Goal: Information Seeking & Learning: Learn about a topic

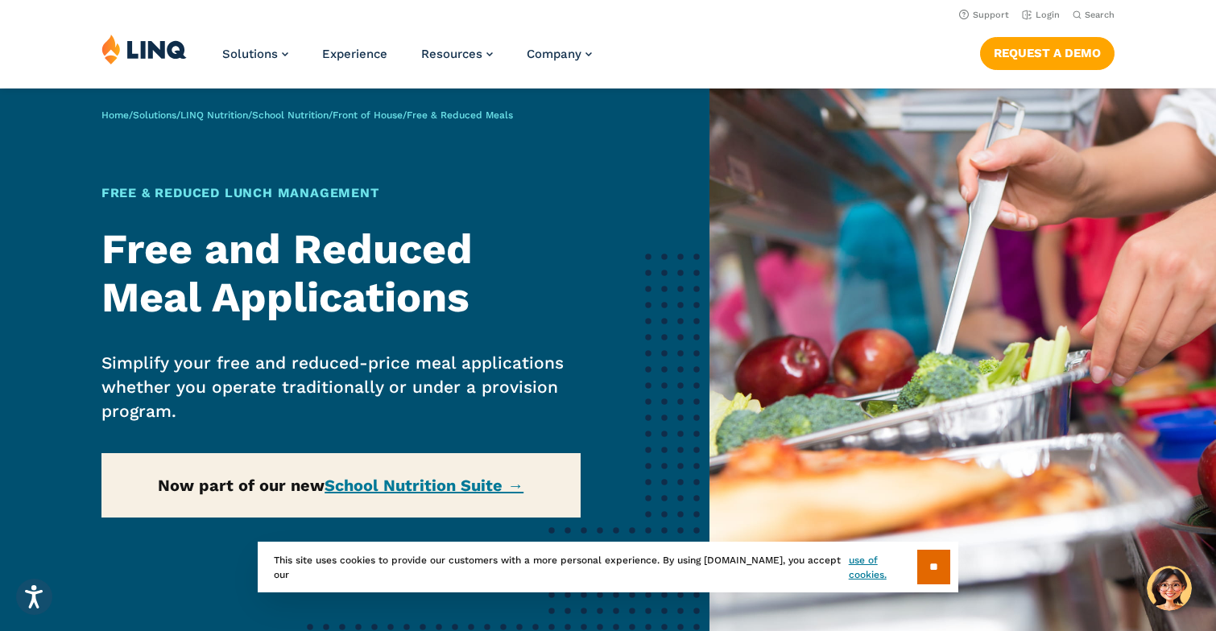
click at [430, 484] on div "Home / Solutions / LINQ Nutrition / School Nutrition / Front of House / Free & …" at bounding box center [354, 380] width 709 height 583
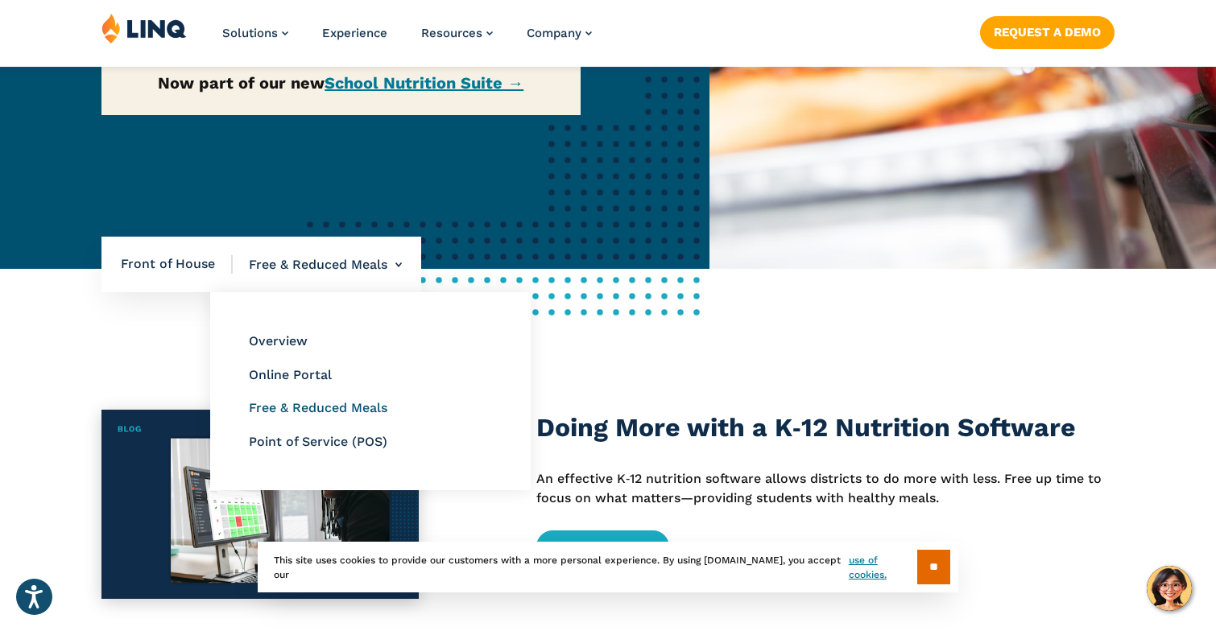
scroll to position [405, 0]
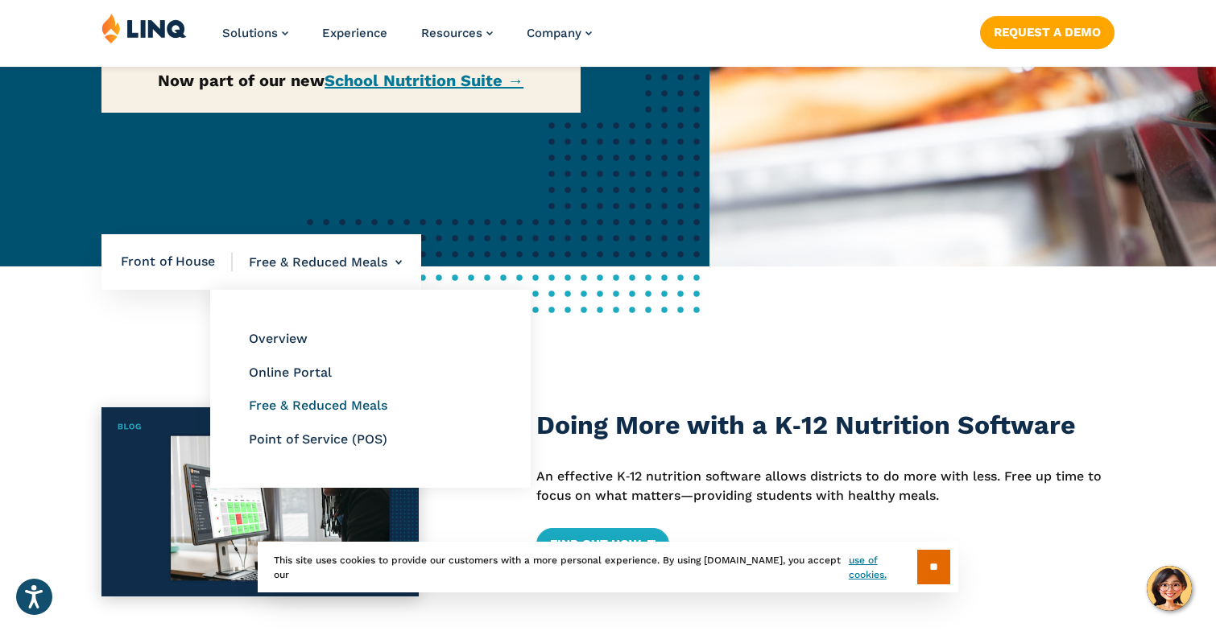
click at [304, 403] on link "Free & Reduced Meals" at bounding box center [318, 405] width 139 height 15
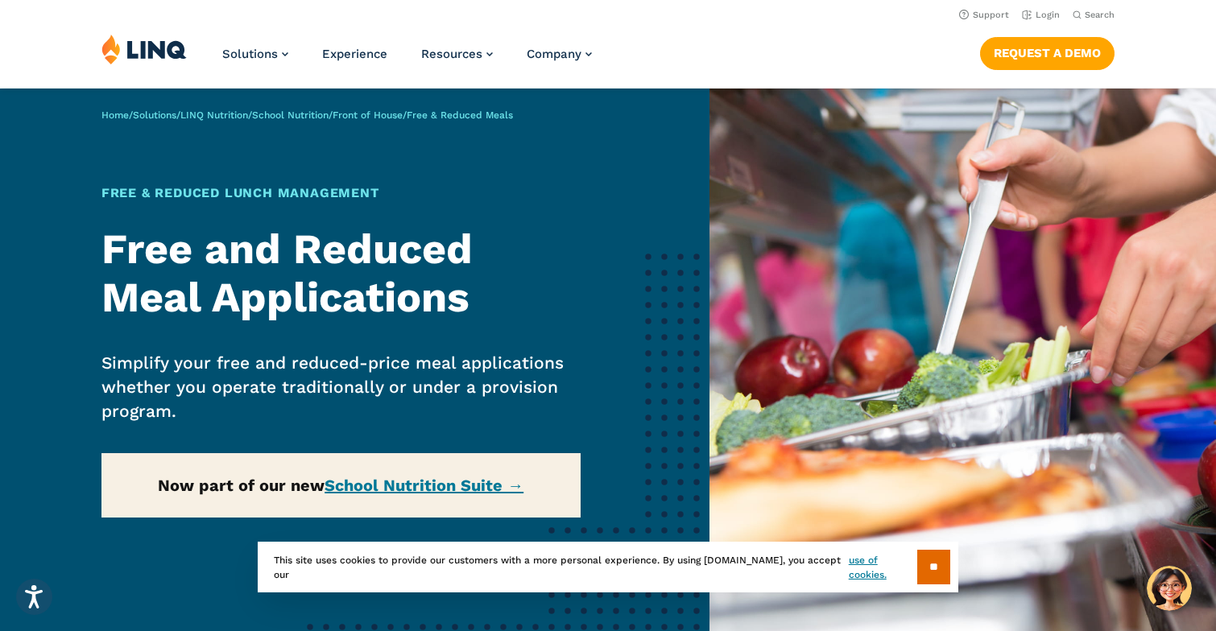
click at [367, 486] on div "Home / Solutions / LINQ Nutrition / School Nutrition / Front of House / Free & …" at bounding box center [354, 380] width 709 height 583
click at [519, 486] on div "Home / Solutions / LINQ Nutrition / School Nutrition / Front of House / Free & …" at bounding box center [354, 380] width 709 height 583
click at [432, 485] on div "Home / Solutions / LINQ Nutrition / School Nutrition / Front of House / Free & …" at bounding box center [354, 380] width 709 height 583
click at [425, 485] on div "Home / Solutions / LINQ Nutrition / School Nutrition / Front of House / Free & …" at bounding box center [354, 380] width 709 height 583
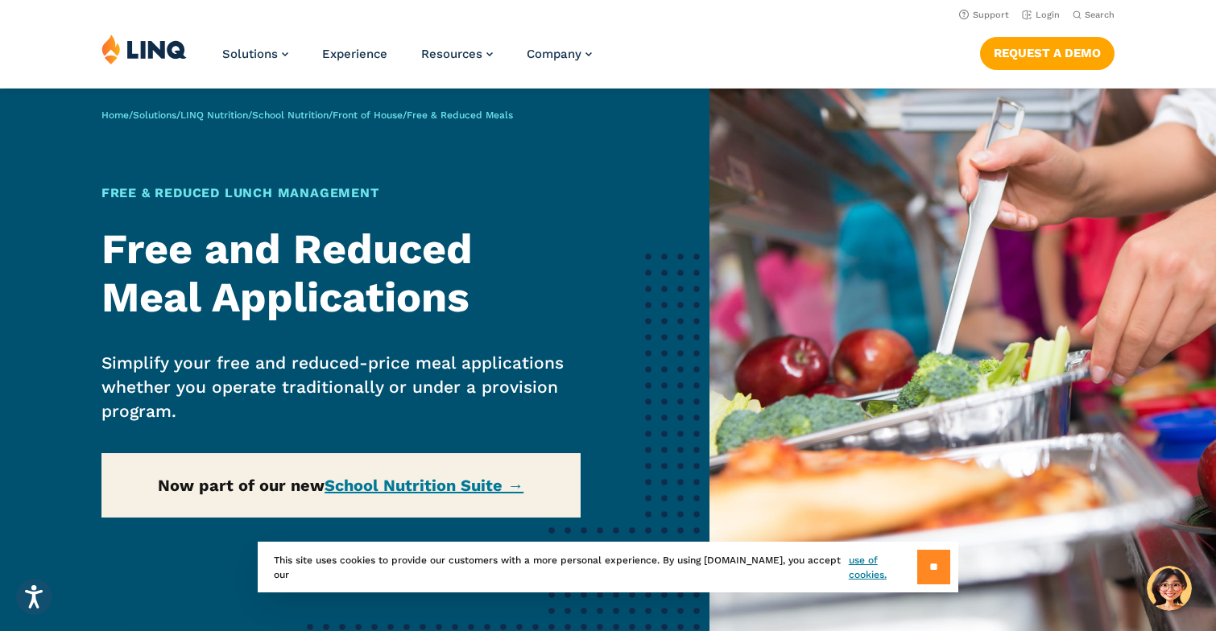
click at [932, 552] on input "**" at bounding box center [933, 567] width 33 height 35
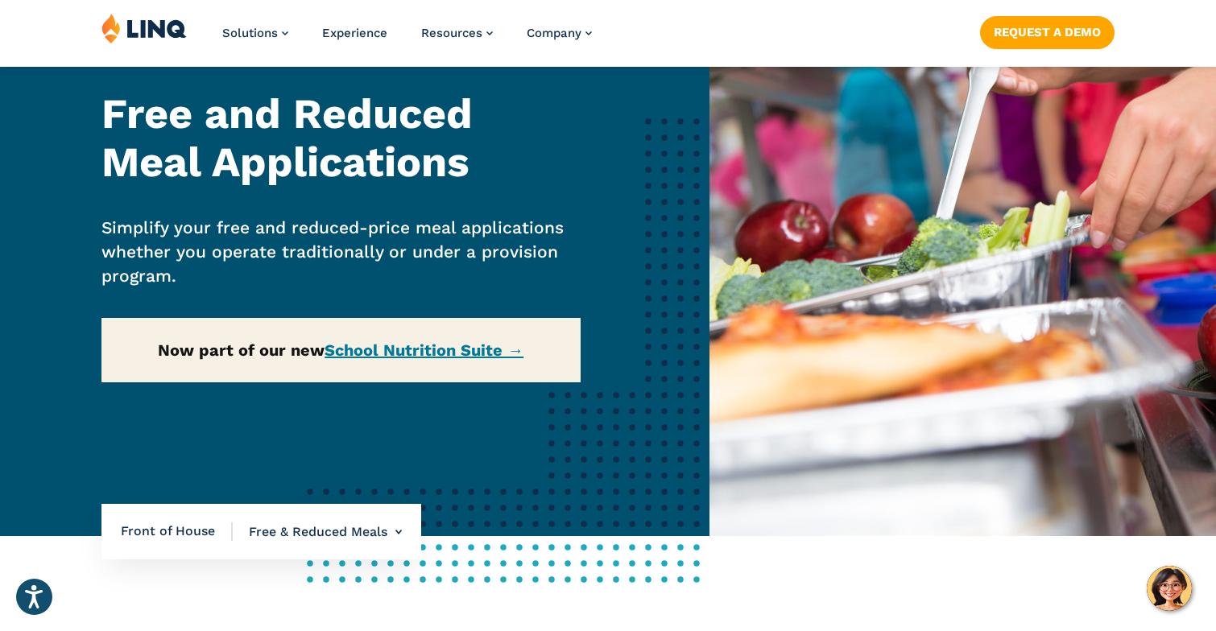
scroll to position [147, 0]
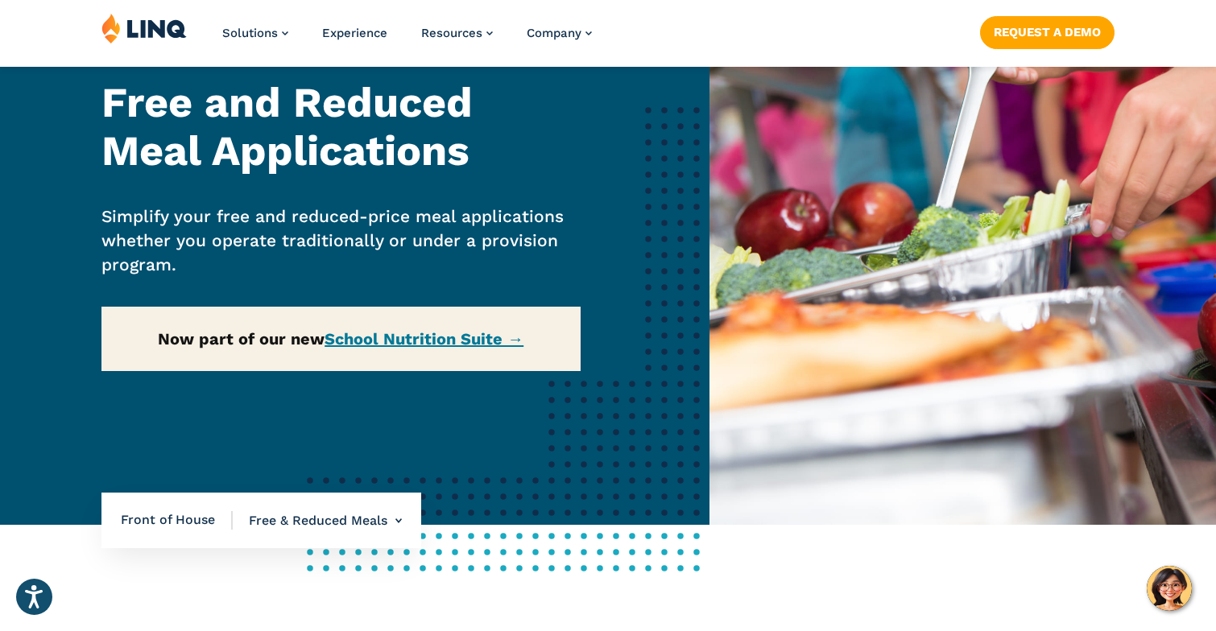
click at [471, 338] on div "Home / Solutions / LINQ Nutrition / School Nutrition / Front of House / Free & …" at bounding box center [354, 233] width 709 height 583
click at [470, 338] on div "Home / Solutions / LINQ Nutrition / School Nutrition / Front of House / Free & …" at bounding box center [354, 233] width 709 height 583
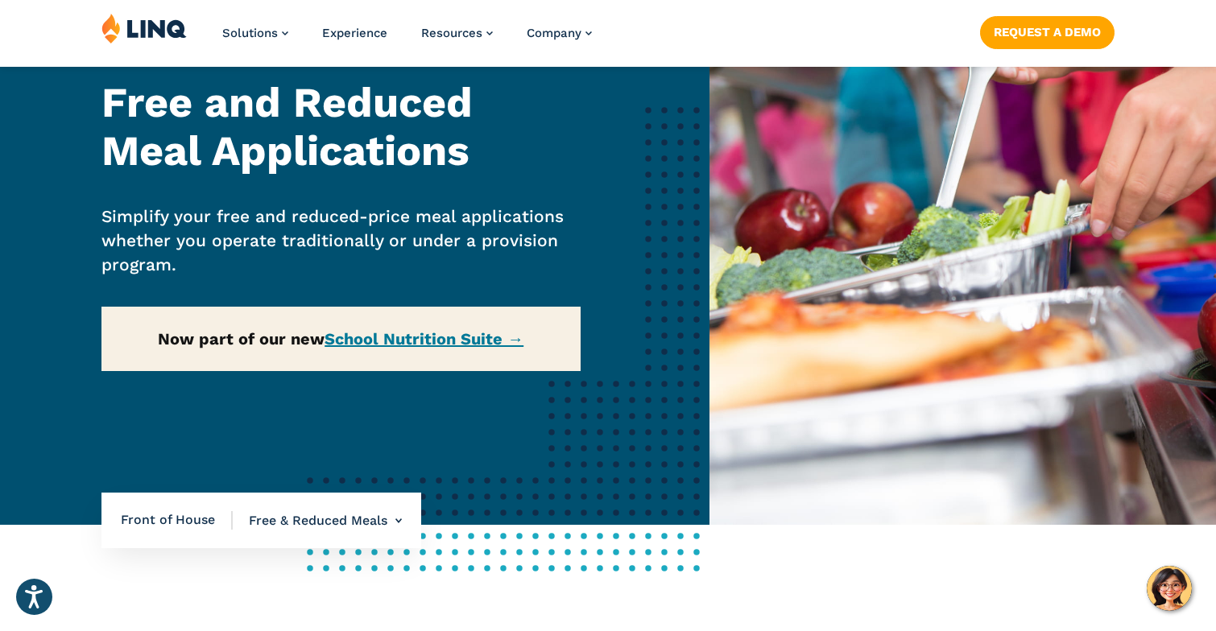
click at [470, 338] on div "Home / Solutions / LINQ Nutrition / School Nutrition / Front of House / Free & …" at bounding box center [354, 233] width 709 height 583
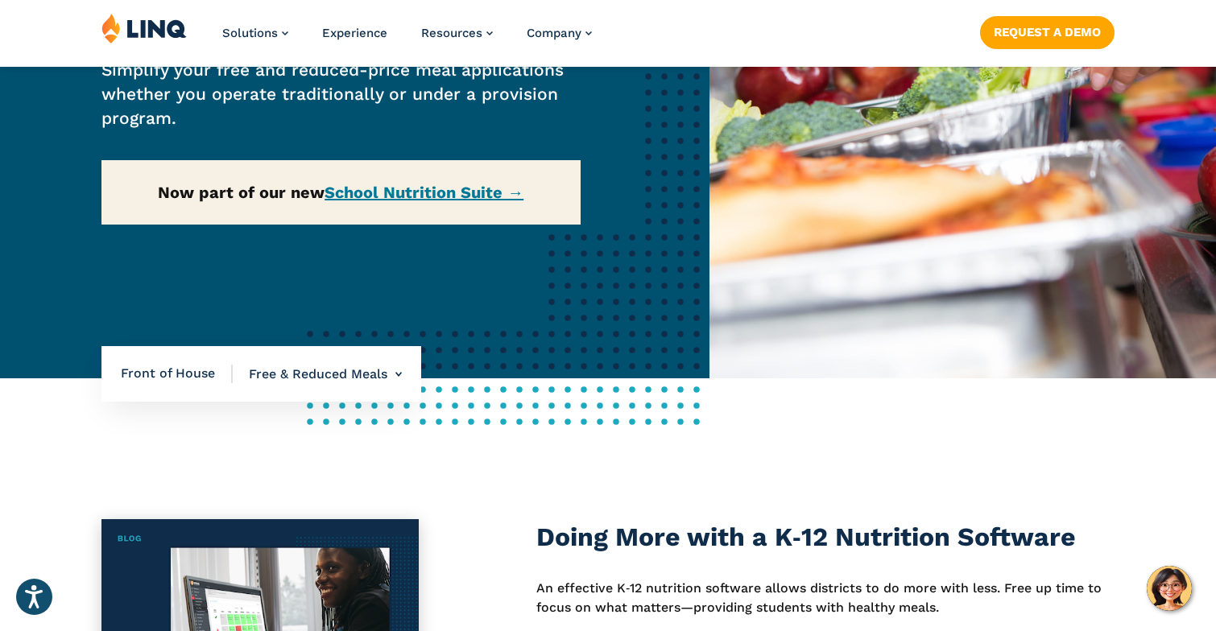
scroll to position [299, 0]
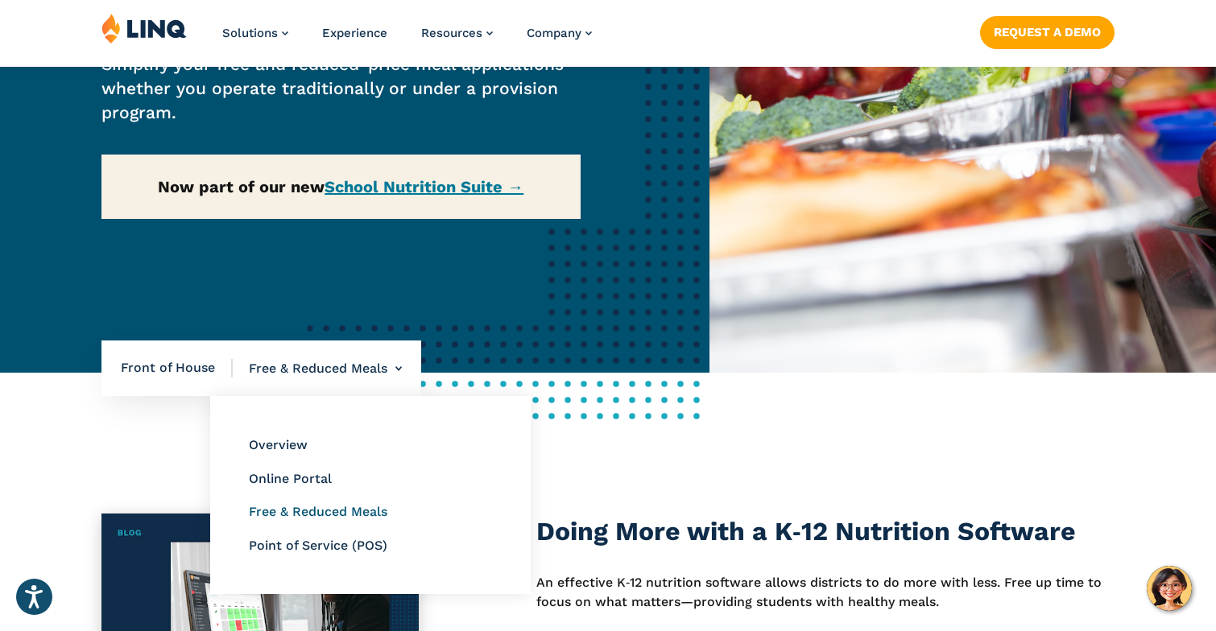
click at [316, 511] on link "Free & Reduced Meals" at bounding box center [318, 511] width 139 height 15
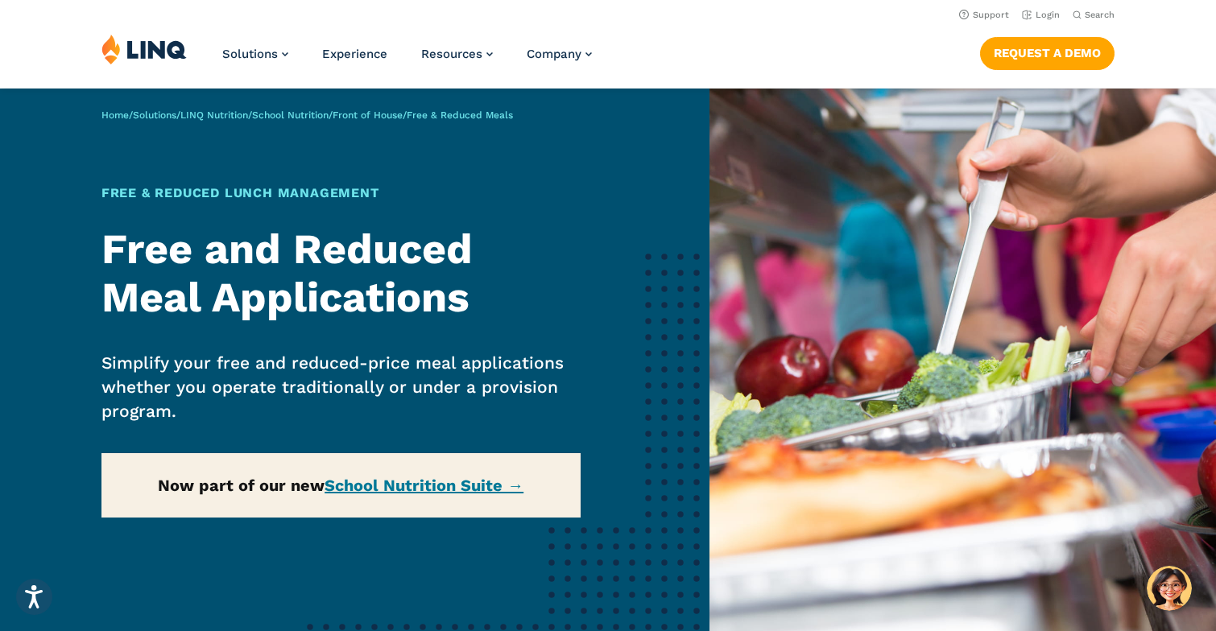
click at [403, 481] on div "Home / Solutions / LINQ Nutrition / School Nutrition / Front of House / Free & …" at bounding box center [354, 380] width 709 height 583
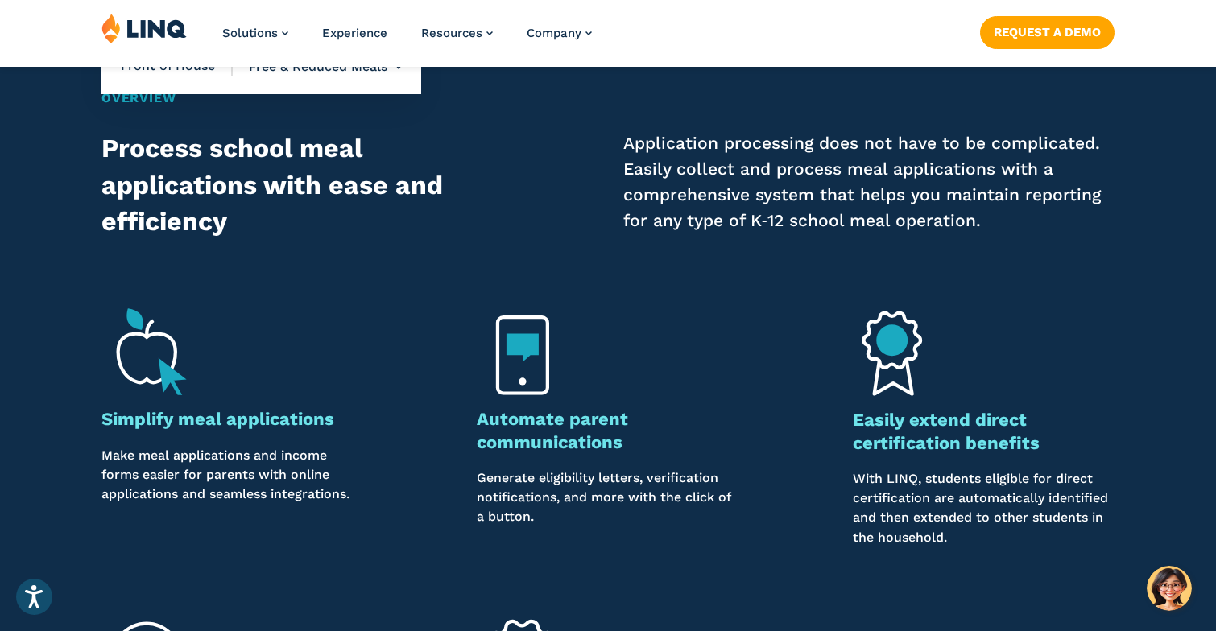
scroll to position [1094, 0]
click at [234, 415] on h3 "Simplify meal applications" at bounding box center [232, 419] width 262 height 23
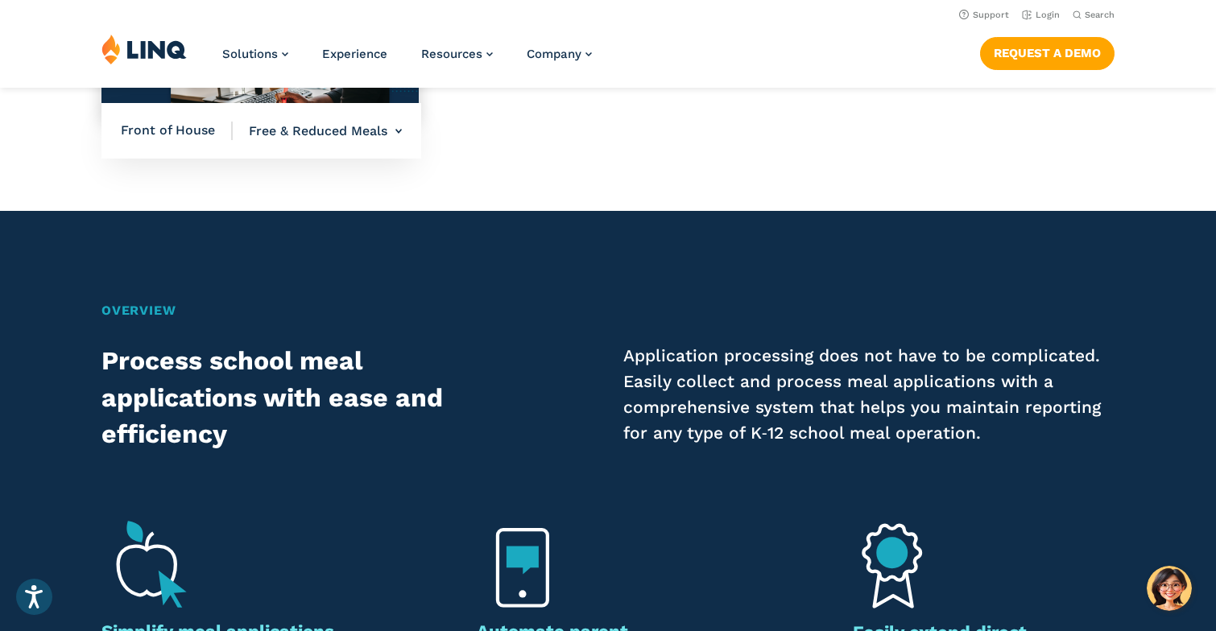
scroll to position [881, 0]
click at [1077, 47] on link "Request a Demo" at bounding box center [1047, 53] width 134 height 32
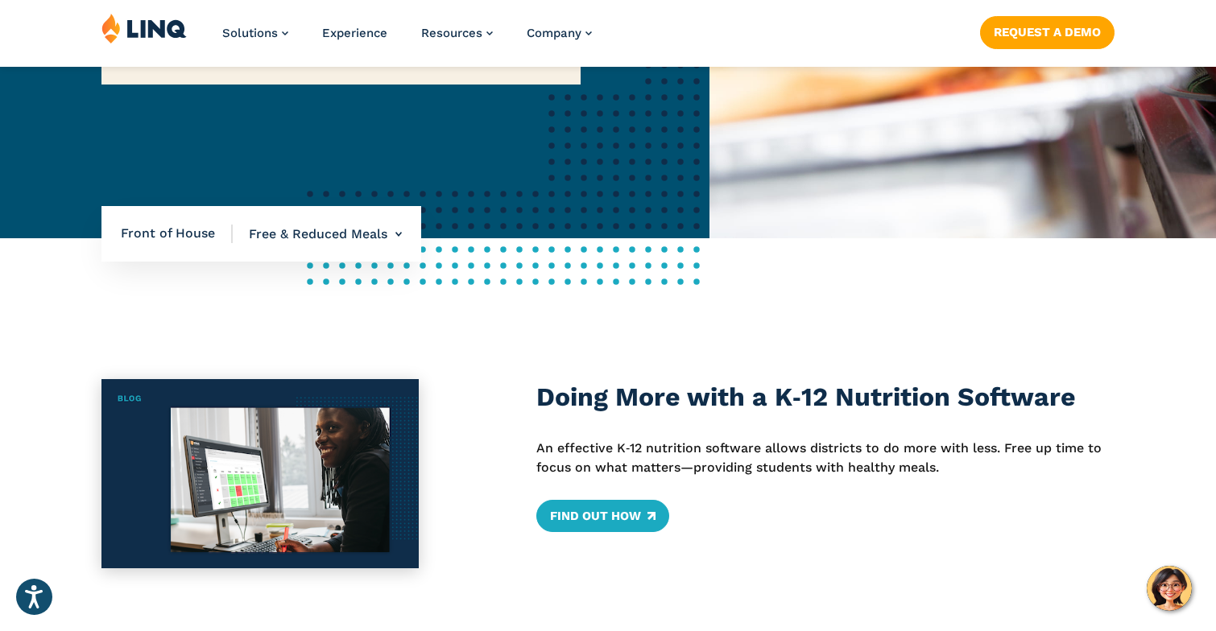
scroll to position [457, 0]
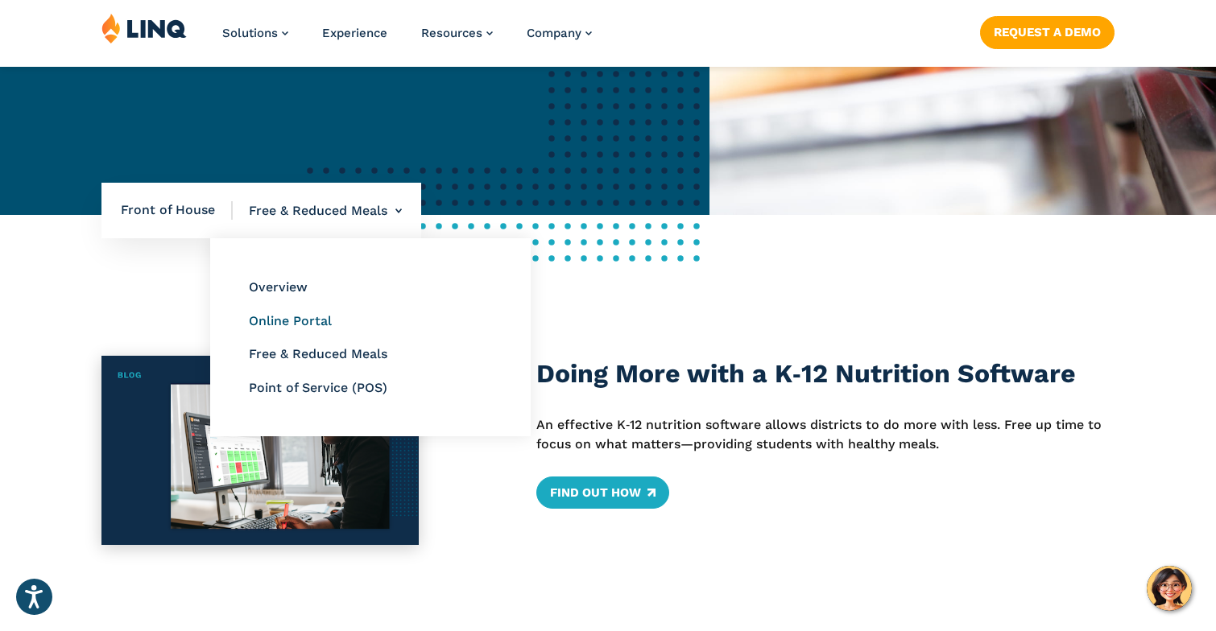
click at [279, 319] on link "Online Portal" at bounding box center [290, 320] width 83 height 15
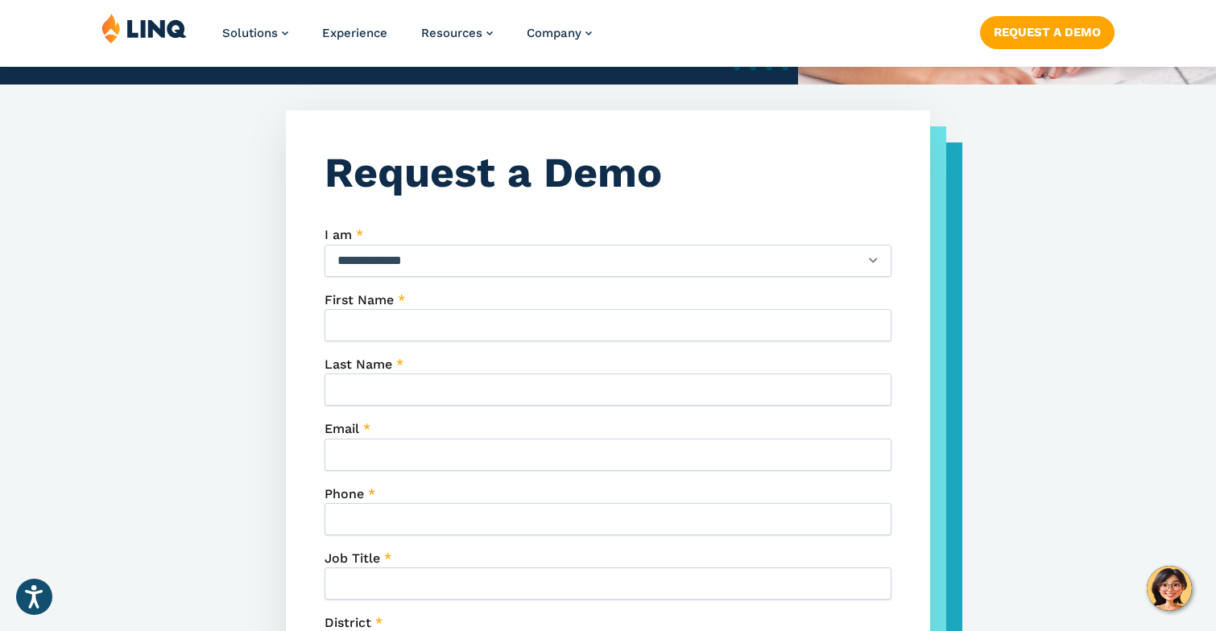
scroll to position [488, 0]
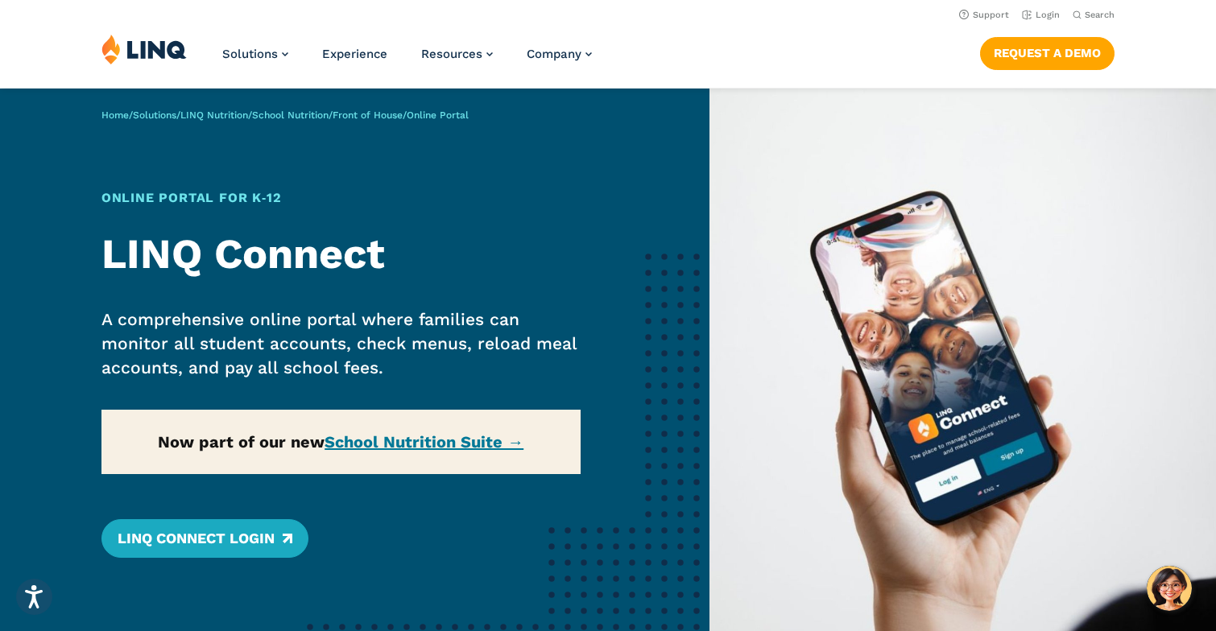
click at [414, 450] on div "Home / Solutions / LINQ Nutrition / School Nutrition / Front of House / Online …" at bounding box center [354, 380] width 709 height 583
click at [212, 546] on link "LINQ Connect Login" at bounding box center [204, 538] width 207 height 39
